Goal: Transaction & Acquisition: Purchase product/service

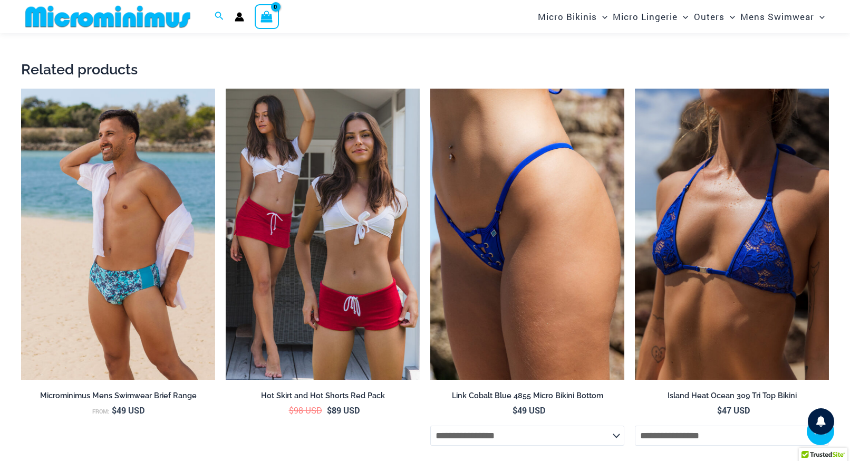
scroll to position [2087, 0]
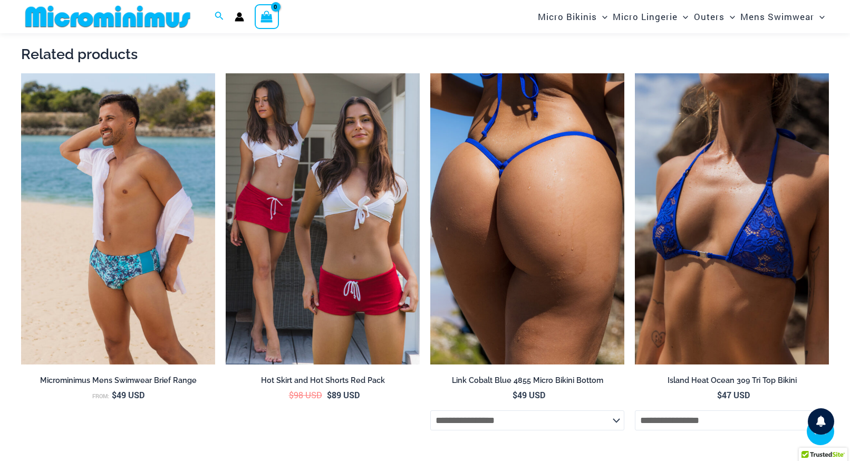
click at [542, 284] on img at bounding box center [527, 218] width 194 height 291
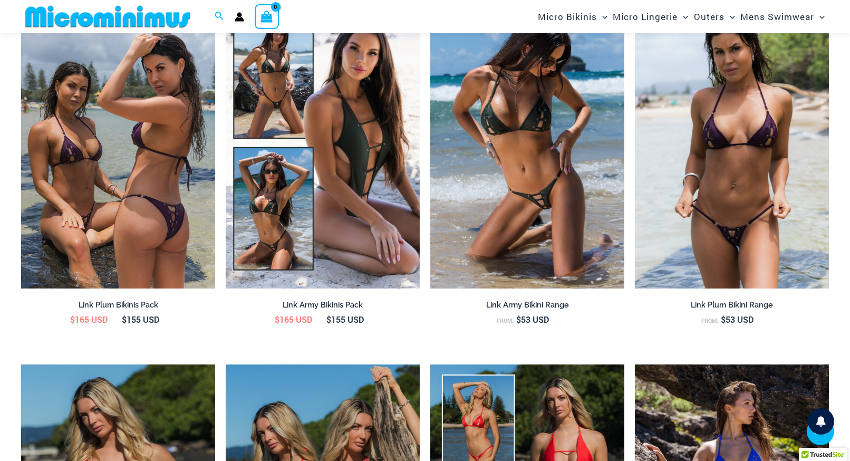
scroll to position [1153, 0]
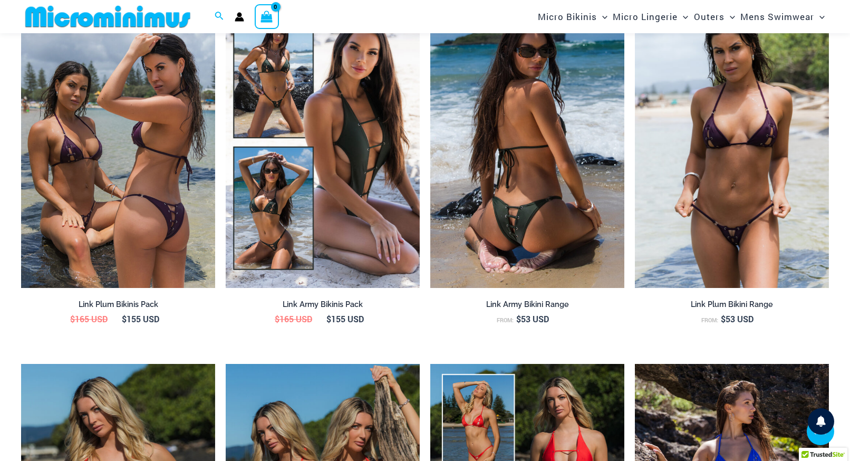
click at [538, 235] on img at bounding box center [527, 142] width 194 height 291
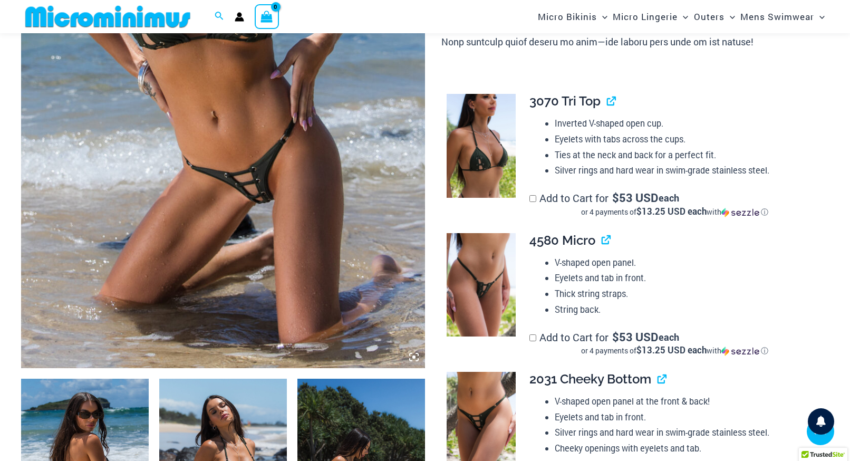
scroll to position [334, 0]
click at [492, 287] on img at bounding box center [480, 283] width 69 height 103
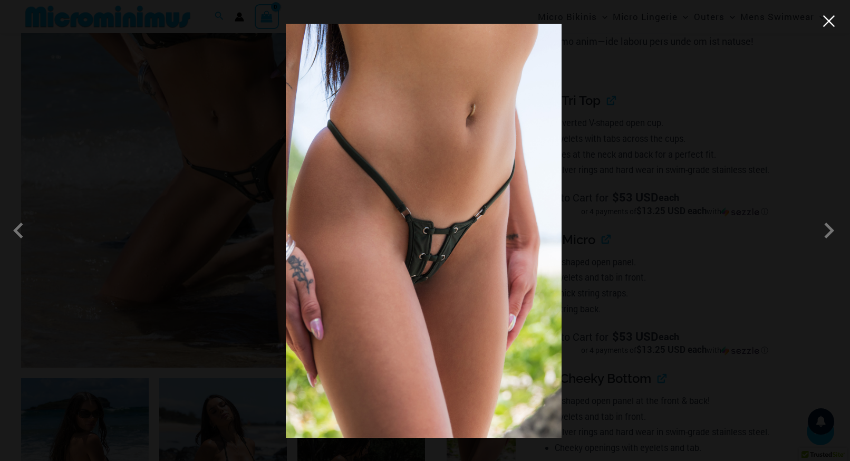
click at [829, 24] on button "Close" at bounding box center [829, 21] width 16 height 16
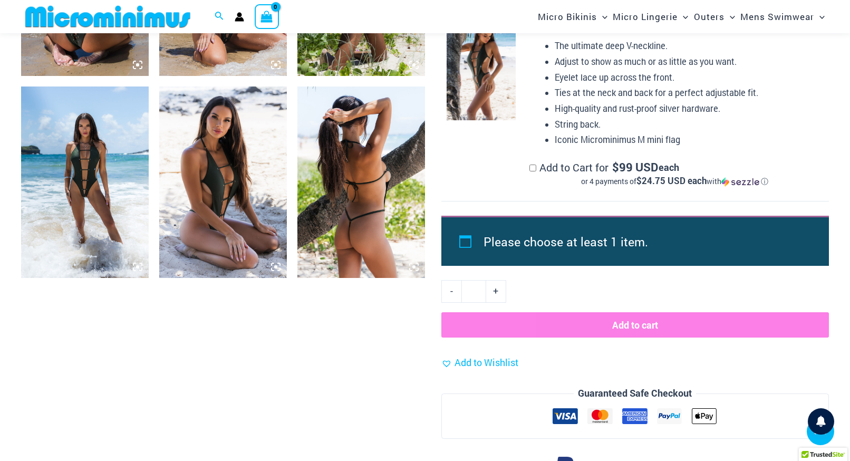
scroll to position [828, 0]
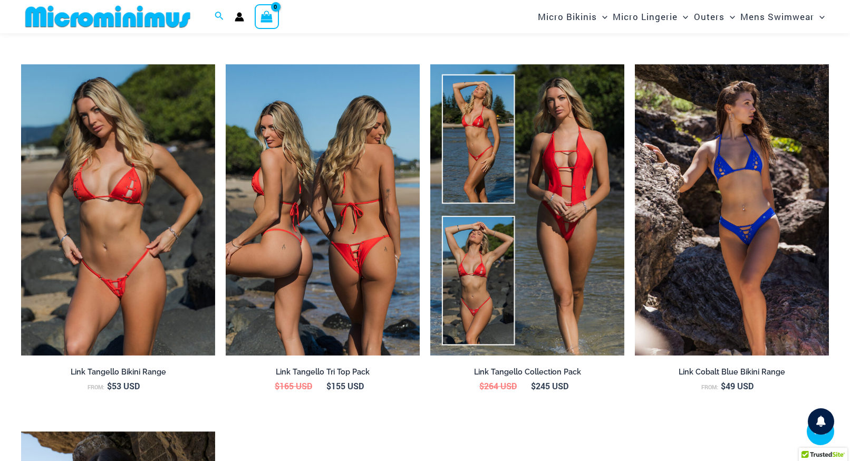
scroll to position [1414, 0]
